Goal: Task Accomplishment & Management: Complete application form

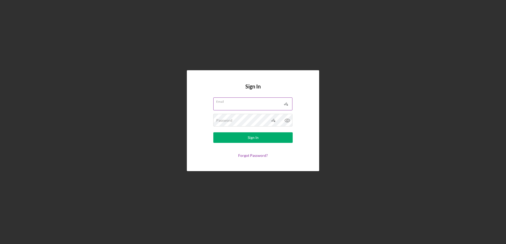
click at [233, 103] on label "Email" at bounding box center [254, 101] width 76 height 6
click at [233, 103] on input "Email" at bounding box center [252, 104] width 79 height 13
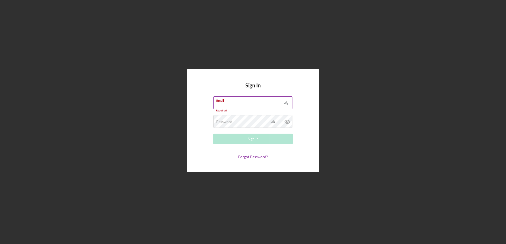
click at [233, 103] on input "Email" at bounding box center [252, 103] width 79 height 13
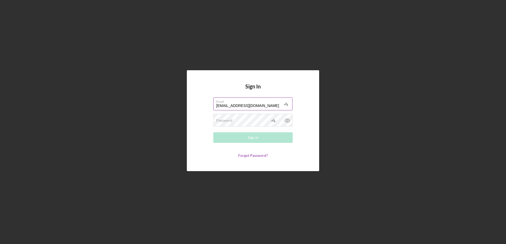
type input "[EMAIL_ADDRESS][DOMAIN_NAME]"
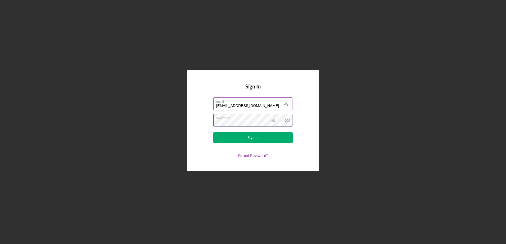
click at [213, 133] on button "Sign In" at bounding box center [252, 138] width 79 height 11
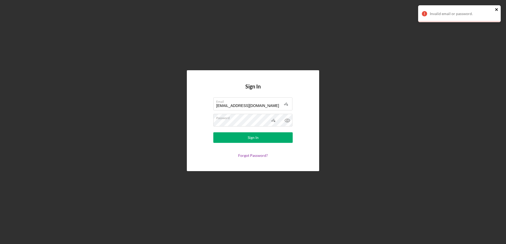
click at [496, 8] on icon "close" at bounding box center [497, 9] width 4 height 4
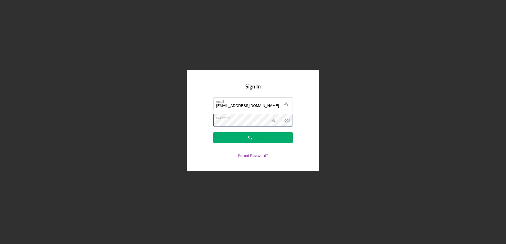
type textarea "Sachnats8690$"
click at [213, 133] on button "Sign In" at bounding box center [252, 138] width 79 height 11
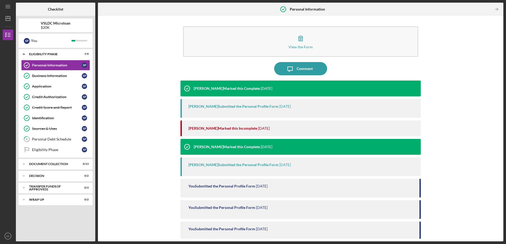
click at [265, 129] on time "[DATE]" at bounding box center [264, 128] width 12 height 4
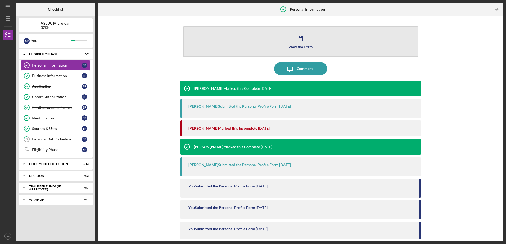
click at [305, 48] on div "View the Form" at bounding box center [300, 47] width 24 height 4
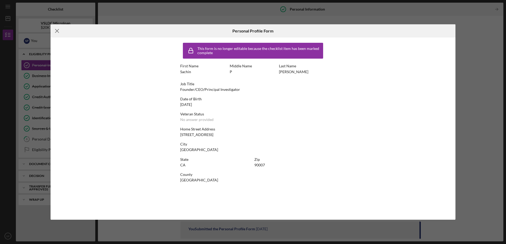
click at [60, 34] on icon "Icon/Menu Close" at bounding box center [57, 30] width 13 height 13
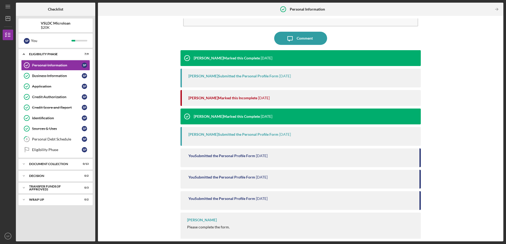
scroll to position [31, 0]
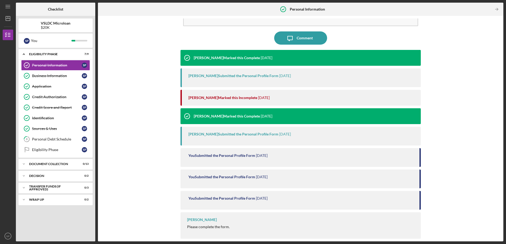
click at [234, 117] on div "[PERSON_NAME] Marked this Complete" at bounding box center [227, 116] width 66 height 4
click at [230, 93] on div "[PERSON_NAME] Marked this Incomplete [DATE]" at bounding box center [301, 98] width 227 height 16
click at [56, 139] on div "Personal Debt Schedule" at bounding box center [57, 139] width 50 height 4
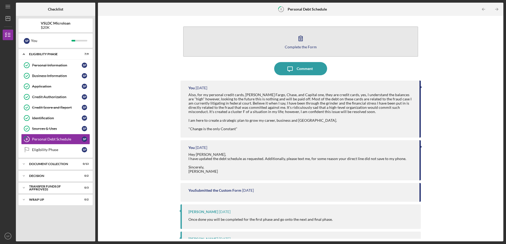
click at [299, 49] on div "Complete the Form" at bounding box center [301, 47] width 32 height 4
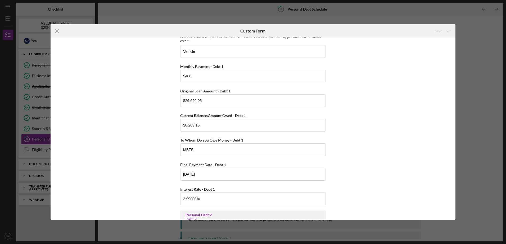
scroll to position [49, 0]
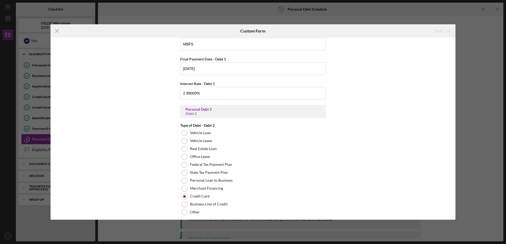
click at [157, 113] on div "Personal Debt 1 Debt 1 Type of Debt - Debt 1 Vehicle Loan Vehicle Lease Real Es…" at bounding box center [253, 129] width 405 height 182
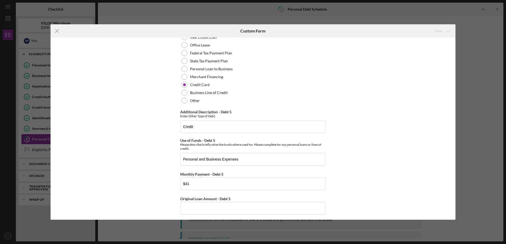
scroll to position [1451, 0]
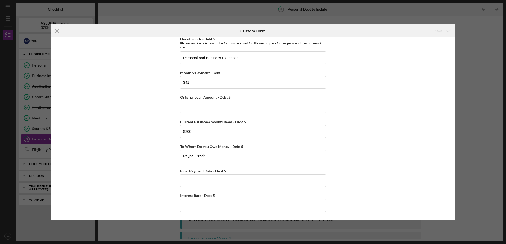
drag, startPoint x: 163, startPoint y: 101, endPoint x: 161, endPoint y: 147, distance: 46.4
click at [191, 180] on input "Final Payment Date - Debt 5" at bounding box center [253, 181] width 146 height 13
click at [190, 202] on input "Interest Rate - Debt 5" at bounding box center [253, 205] width 146 height 13
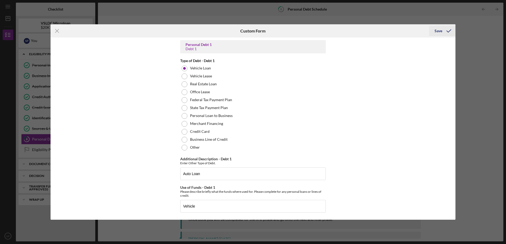
type input "23.00000%"
click at [444, 31] on icon "submit" at bounding box center [448, 30] width 13 height 13
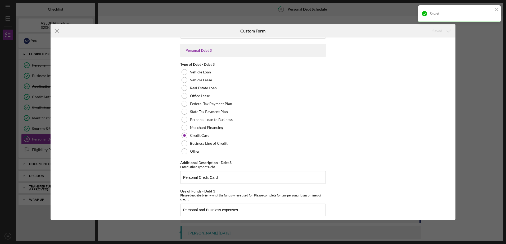
scroll to position [688, 0]
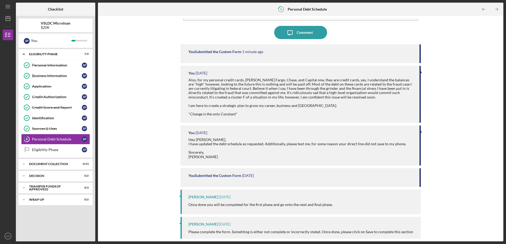
scroll to position [90, 0]
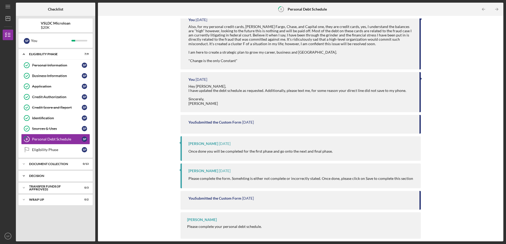
click at [50, 175] on div "Decision" at bounding box center [57, 176] width 57 height 3
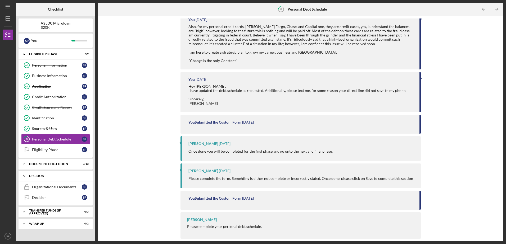
click at [50, 175] on div "Decision" at bounding box center [57, 176] width 57 height 3
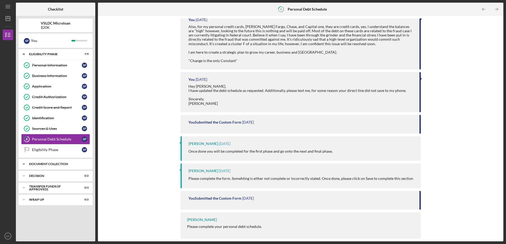
click at [24, 164] on polyline at bounding box center [24, 164] width 2 height 1
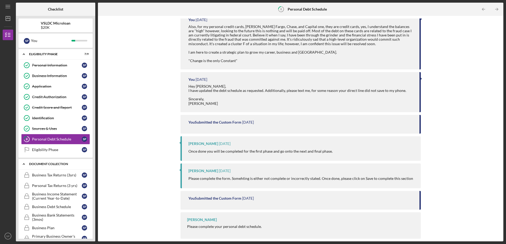
click at [24, 165] on icon "Icon/Expander" at bounding box center [24, 164] width 11 height 11
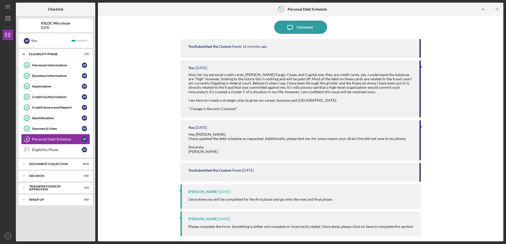
scroll to position [0, 0]
